Goal: Communication & Community: Ask a question

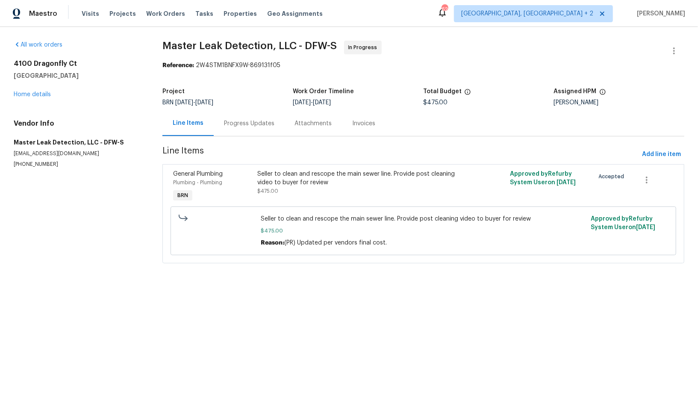
click at [249, 122] on div "Progress Updates" at bounding box center [249, 123] width 50 height 9
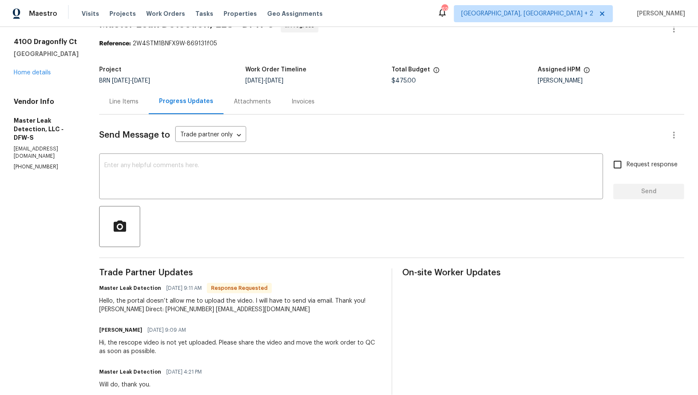
scroll to position [13, 0]
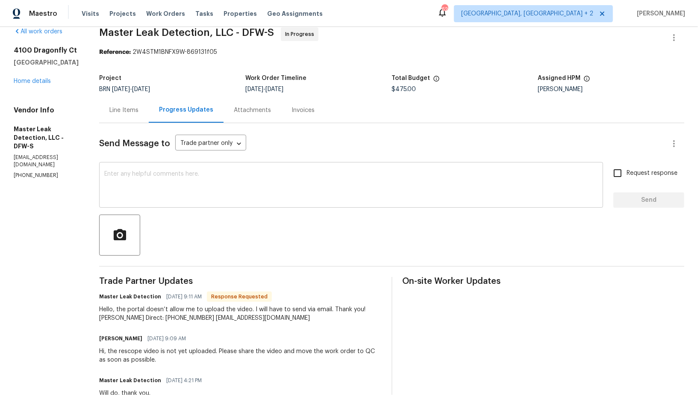
click at [213, 192] on textarea at bounding box center [351, 186] width 494 height 30
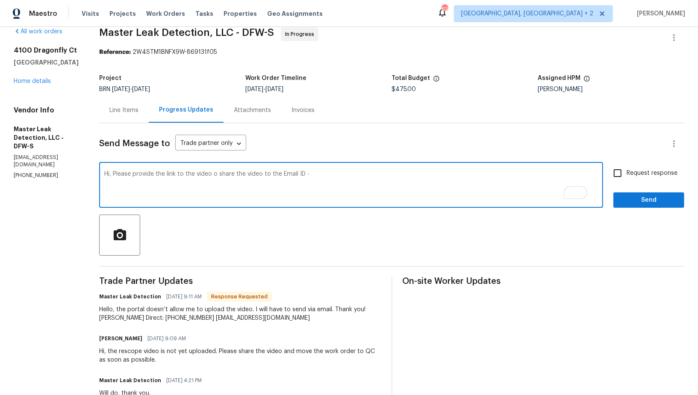
paste textarea "[PERSON_NAME][EMAIL_ADDRESS][DOMAIN_NAME]"
type textarea "Hi, Please provide the link to the video o share the video to the Email ID - [P…"
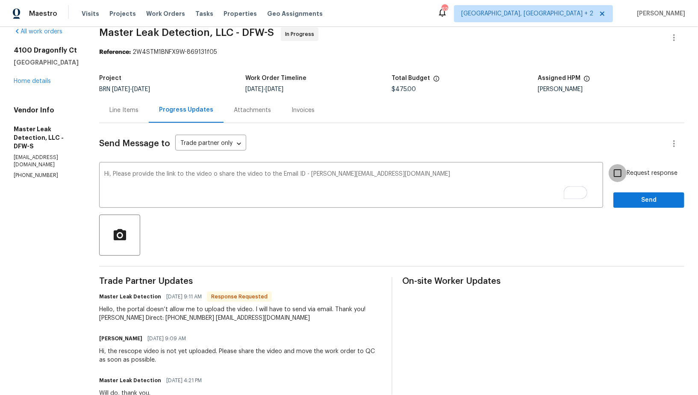
click at [621, 174] on input "Request response" at bounding box center [618, 173] width 18 height 18
checkbox input "true"
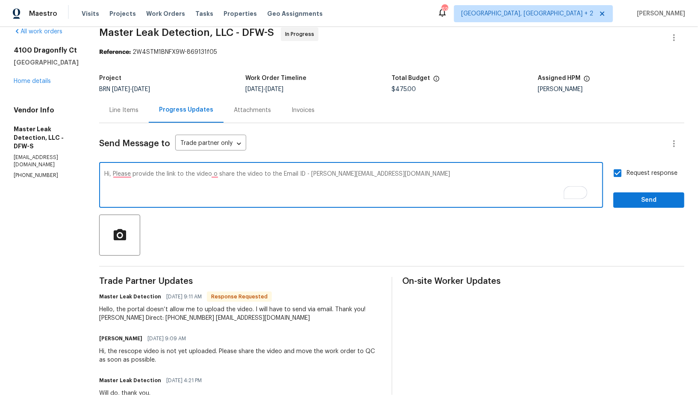
click at [130, 177] on textarea "Hi, Please provide the link to the video o share the video to the Email ID - [P…" at bounding box center [351, 186] width 494 height 30
click at [130, 176] on textarea "Hi, Please provide the link to the video o share the video to the Email ID - [P…" at bounding box center [351, 186] width 494 height 30
click at [226, 173] on textarea "Hi, please provide the link to the video o share the video to the Email ID - [P…" at bounding box center [351, 186] width 494 height 30
type textarea "Hi, please provide the link to the video or share the video to the Email ID - […"
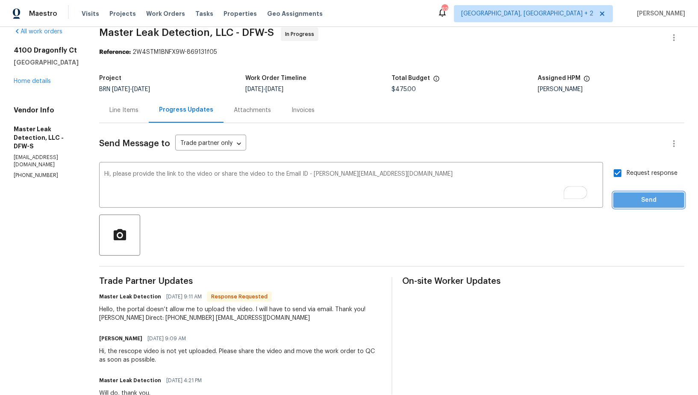
click at [628, 204] on span "Send" at bounding box center [648, 200] width 57 height 11
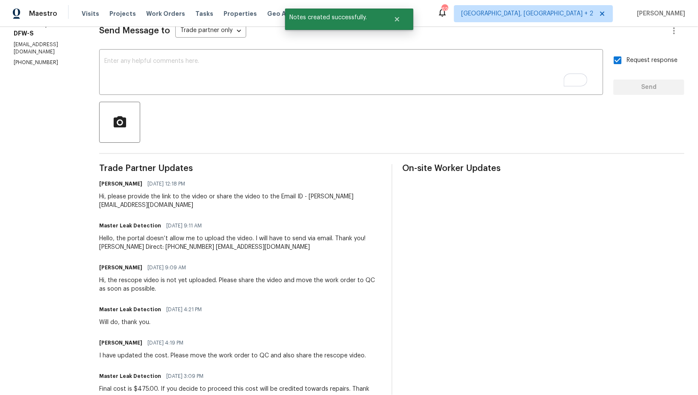
scroll to position [128, 0]
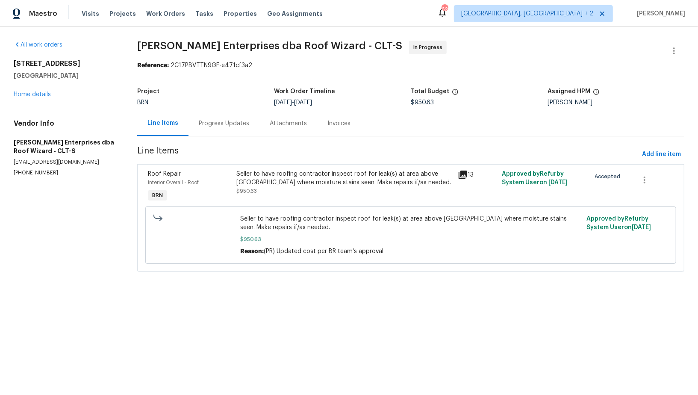
click at [208, 129] on div "Progress Updates" at bounding box center [224, 123] width 71 height 25
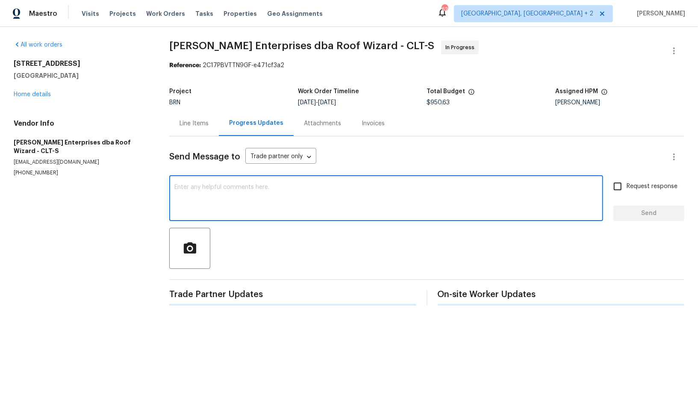
click at [224, 199] on textarea at bounding box center [386, 199] width 424 height 30
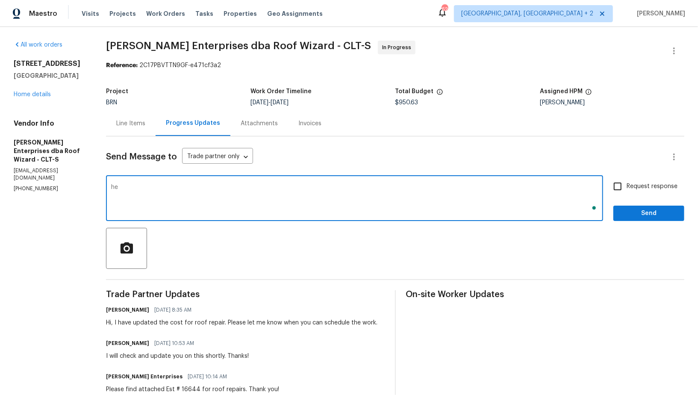
type textarea "hel"
type textarea "Hello, Please update me on the scheduled date as soon as possible."
click at [617, 180] on input "Request response" at bounding box center [618, 186] width 18 height 18
checkbox input "true"
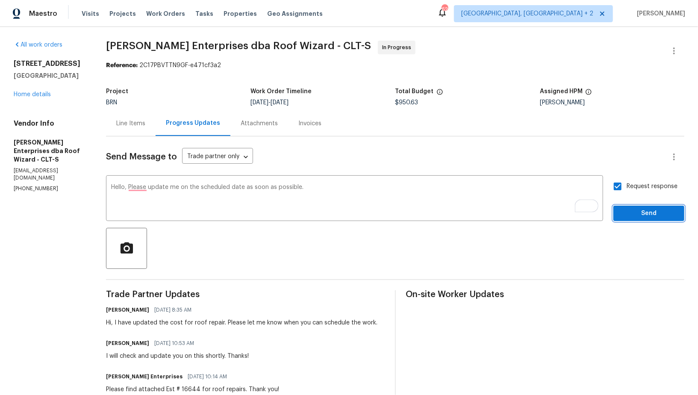
click at [632, 216] on span "Send" at bounding box center [648, 213] width 57 height 11
